Goal: Task Accomplishment & Management: Manage account settings

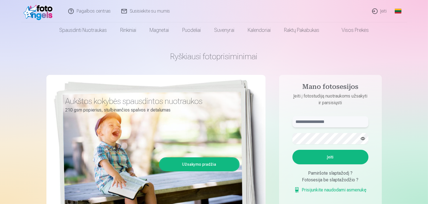
click at [326, 122] on input "text" at bounding box center [330, 121] width 76 height 11
type input "**********"
click at [292, 150] on button "Įeiti" at bounding box center [330, 157] width 76 height 15
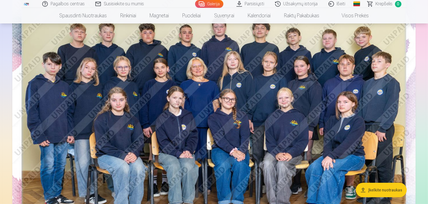
scroll to position [28, 0]
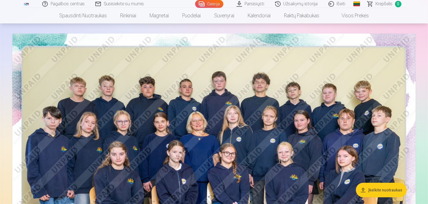
click at [136, 80] on img at bounding box center [213, 168] width 403 height 269
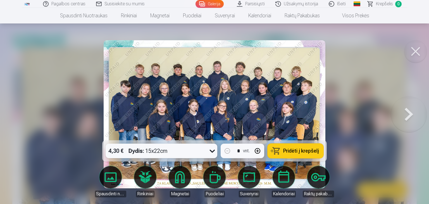
click at [411, 49] on button at bounding box center [416, 51] width 22 height 22
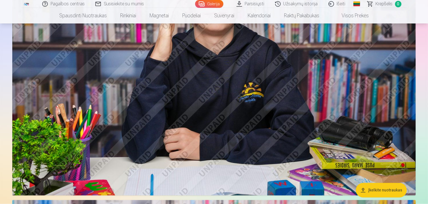
scroll to position [894, 0]
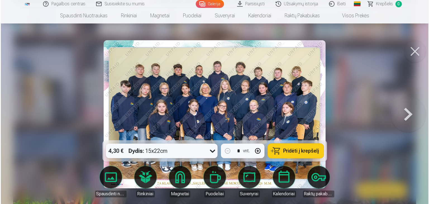
scroll to position [28, 0]
